Goal: Transaction & Acquisition: Obtain resource

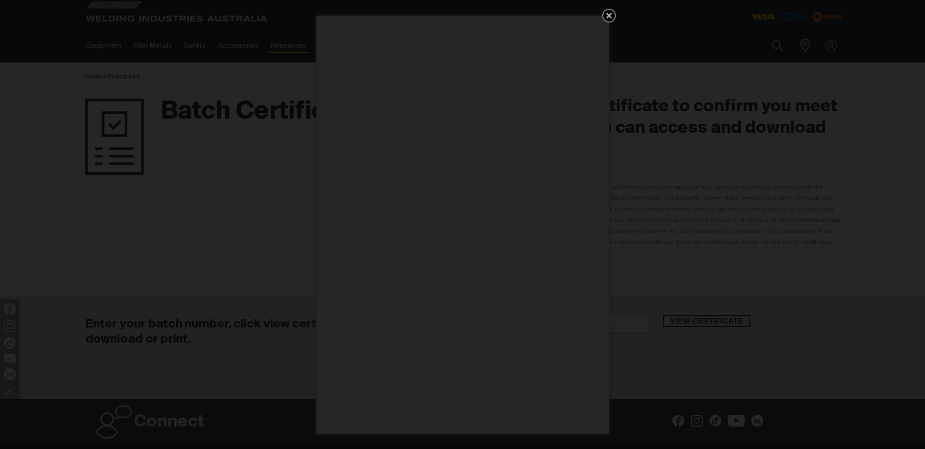
click at [609, 13] on icon "Get 5 WIA Welding Guides Free!" at bounding box center [609, 16] width 12 height 12
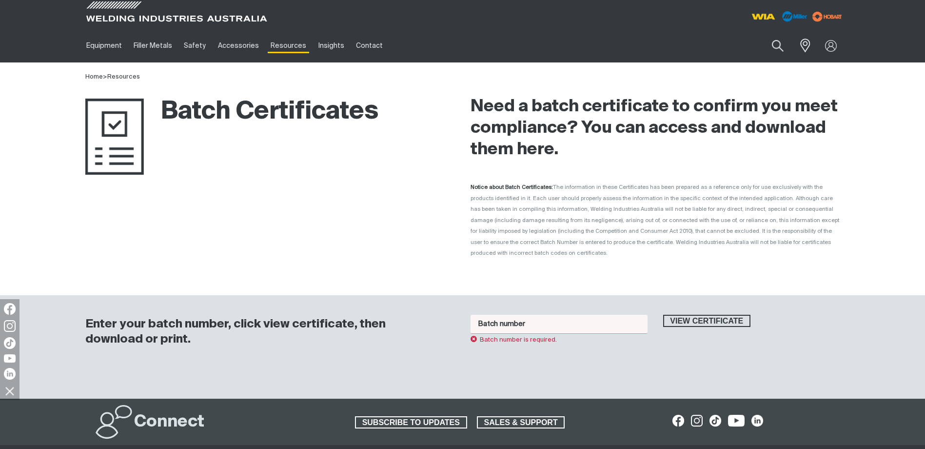
click at [523, 320] on input "Batch number" at bounding box center [559, 324] width 177 height 19
click at [663, 315] on button "View certificate" at bounding box center [707, 321] width 88 height 13
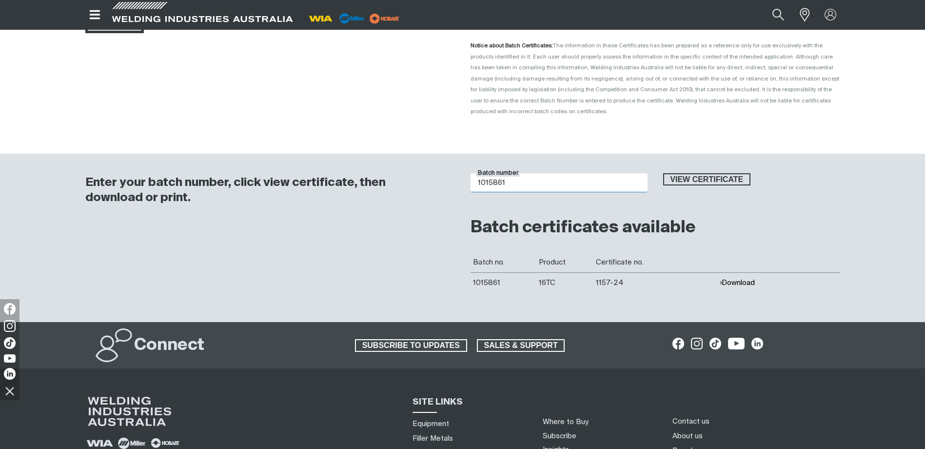
scroll to position [146, 0]
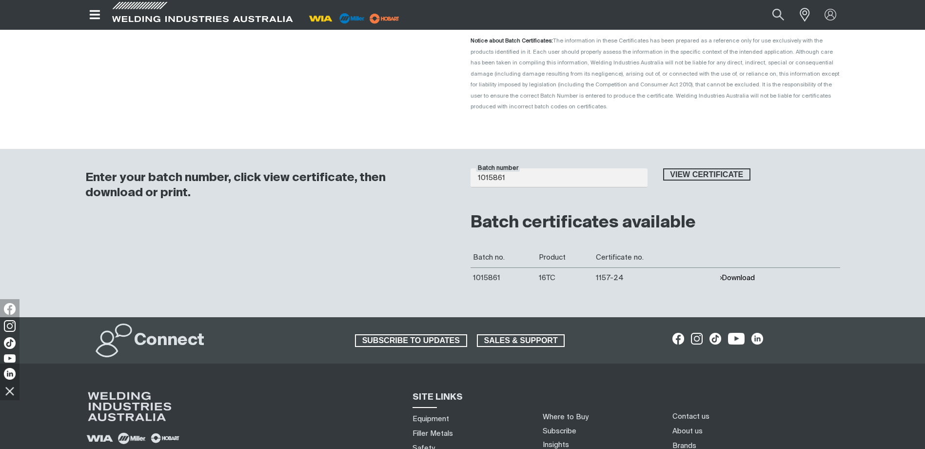
click at [741, 274] on button "Download" at bounding box center [738, 278] width 36 height 8
click at [537, 169] on input "1015861" at bounding box center [559, 177] width 177 height 19
type input "1016181"
click at [663, 168] on button "View certificate" at bounding box center [707, 174] width 88 height 13
click at [734, 274] on button "Download" at bounding box center [738, 278] width 36 height 8
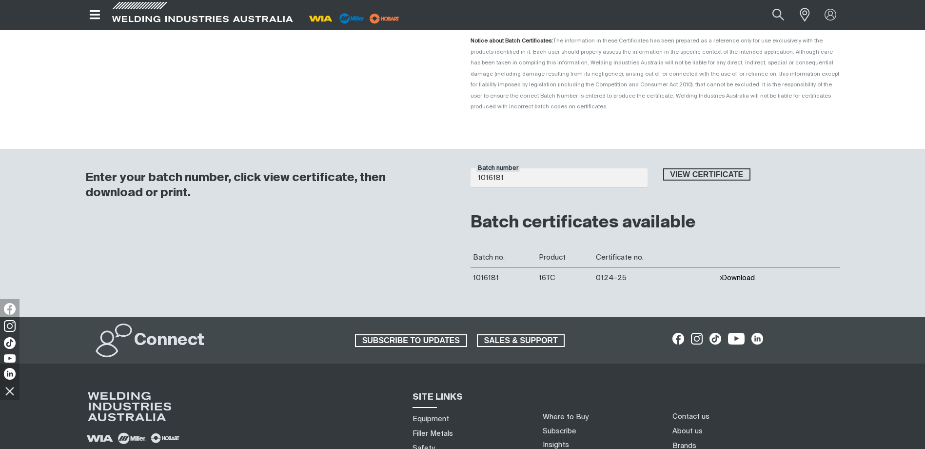
click at [734, 274] on button "Download" at bounding box center [738, 278] width 36 height 8
